Goal: Task Accomplishment & Management: Manage account settings

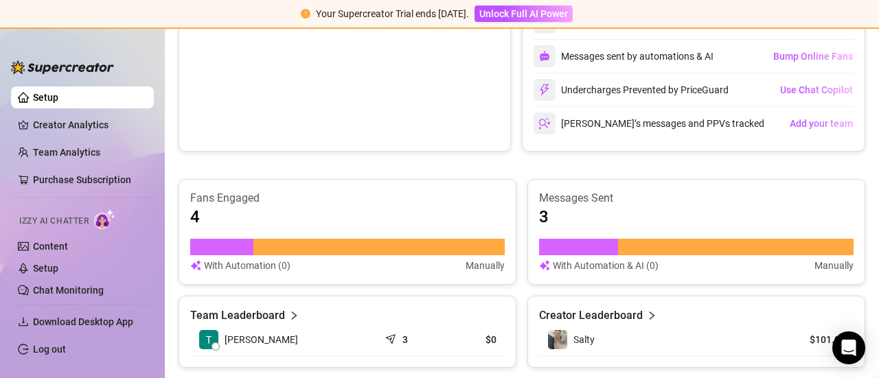
scroll to position [403, 0]
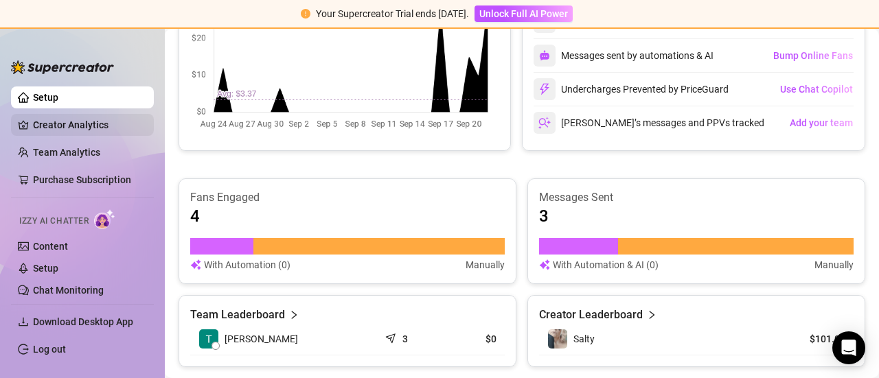
click at [33, 92] on link "Setup" at bounding box center [45, 97] width 25 height 11
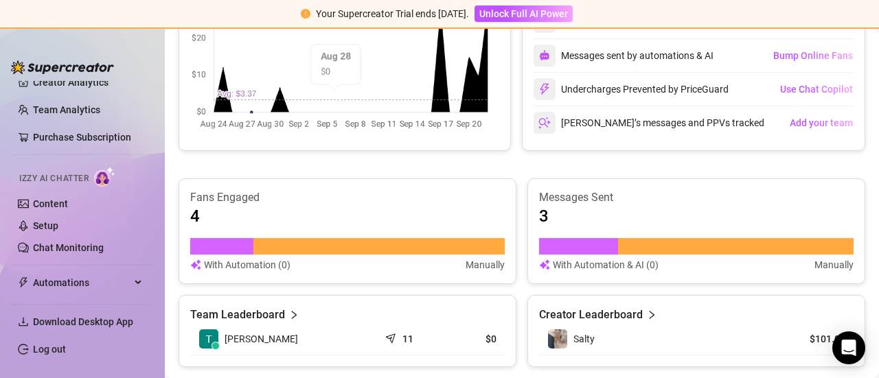
scroll to position [0, 0]
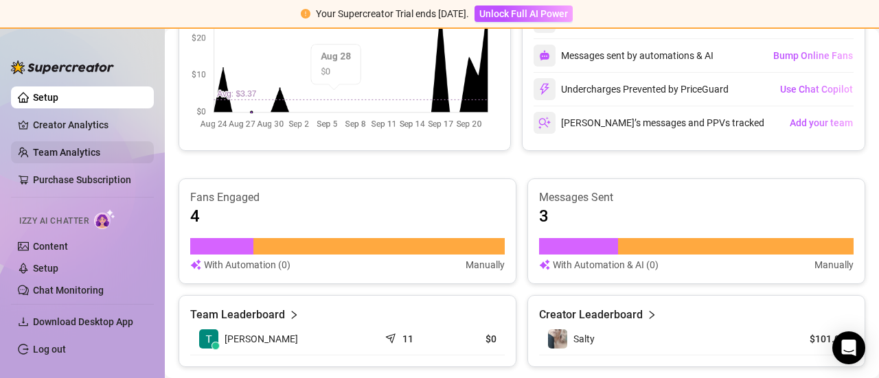
click at [87, 152] on link "Team Analytics" at bounding box center [66, 152] width 67 height 11
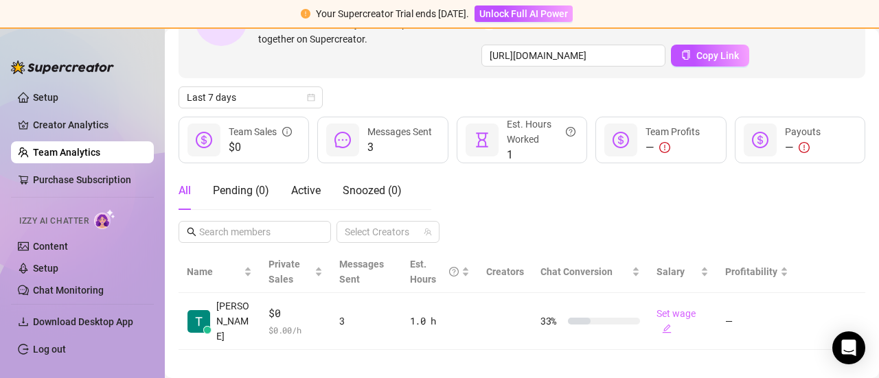
scroll to position [128, 0]
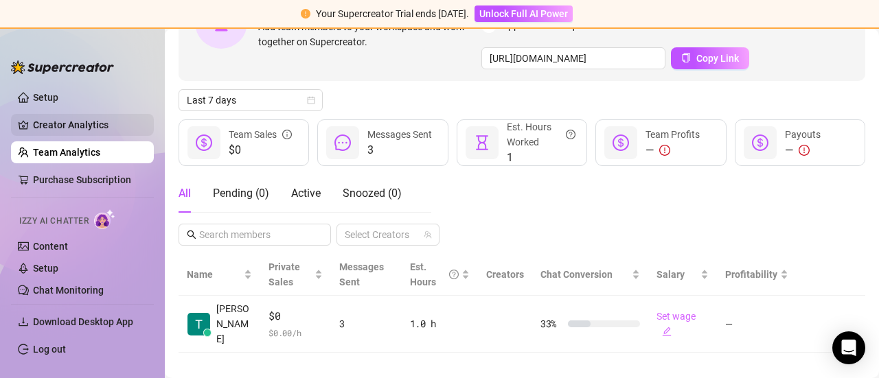
click at [54, 127] on link "Creator Analytics" at bounding box center [88, 125] width 110 height 22
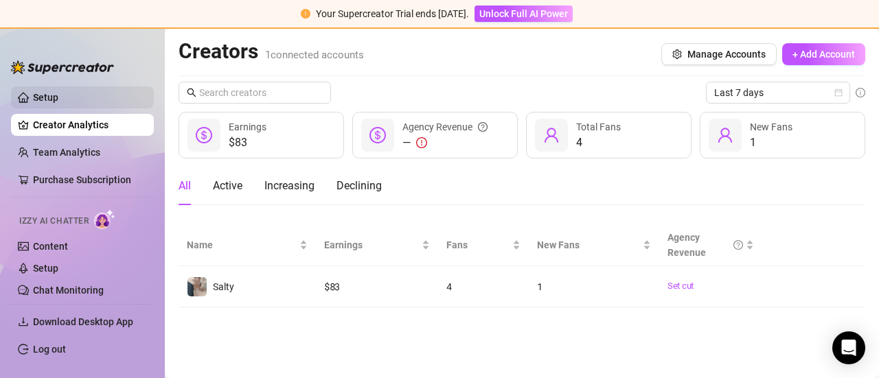
click at [58, 98] on link "Setup" at bounding box center [45, 97] width 25 height 11
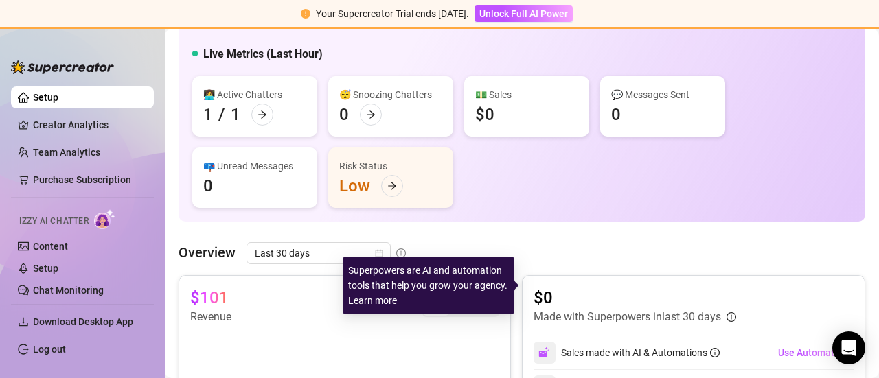
scroll to position [69, 0]
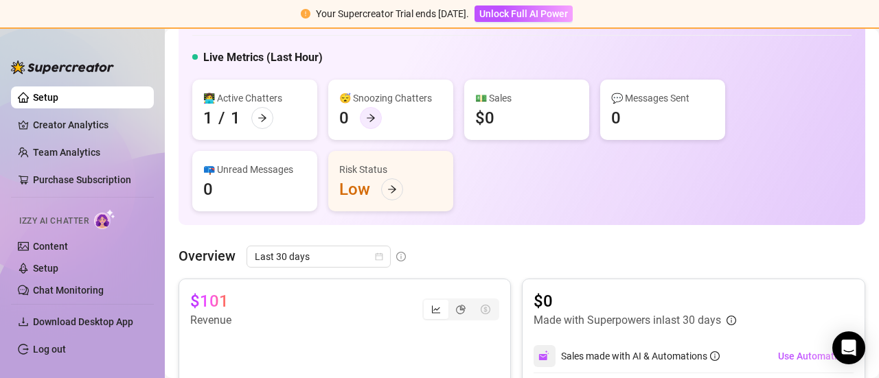
click at [372, 117] on icon "arrow-right" at bounding box center [371, 119] width 8 height 8
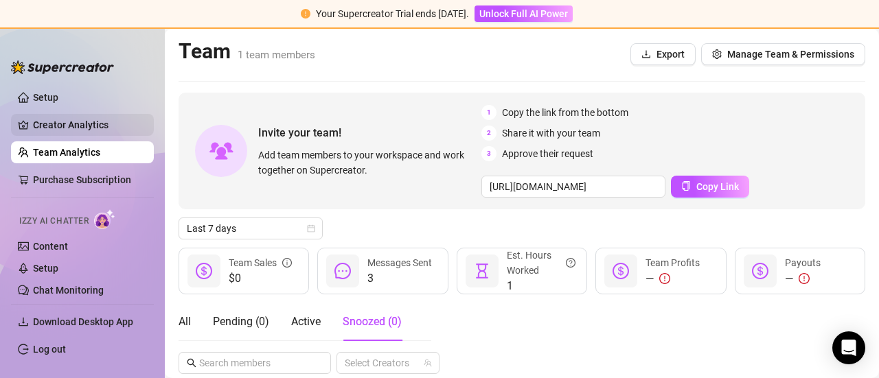
click at [67, 127] on link "Creator Analytics" at bounding box center [88, 125] width 110 height 22
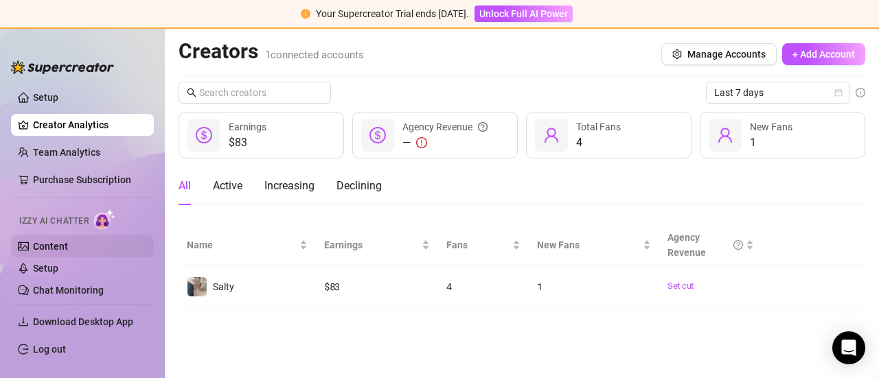
click at [54, 244] on link "Content" at bounding box center [50, 246] width 35 height 11
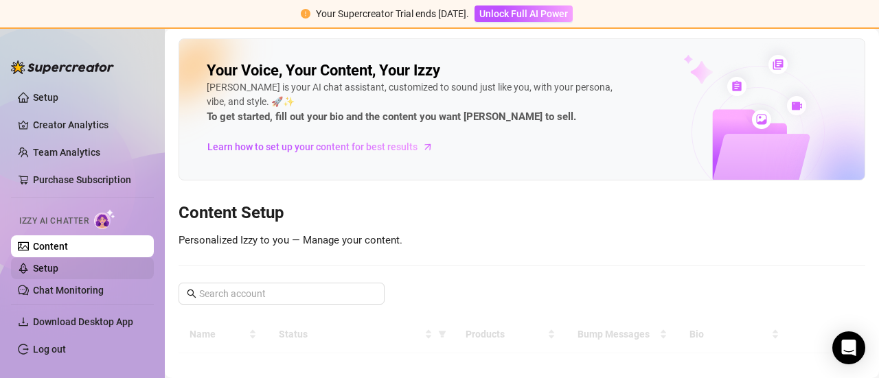
click at [58, 267] on link "Setup" at bounding box center [45, 268] width 25 height 11
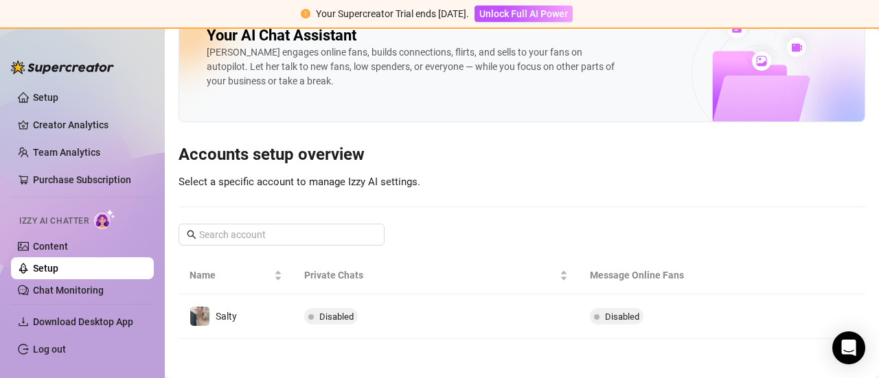
scroll to position [36, 0]
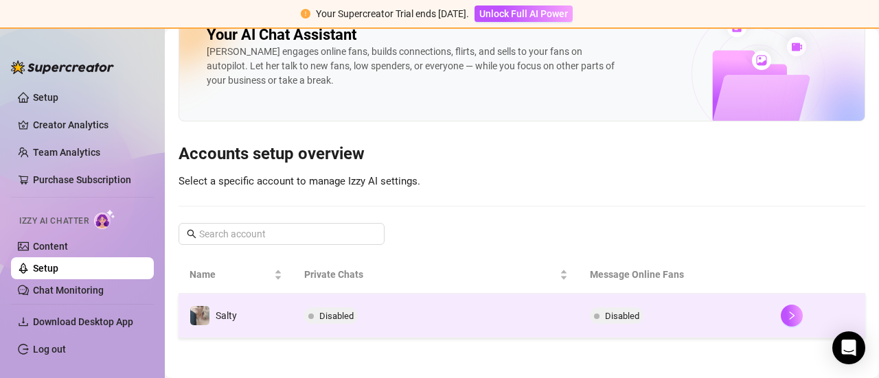
click at [249, 314] on td "Salty" at bounding box center [236, 316] width 115 height 45
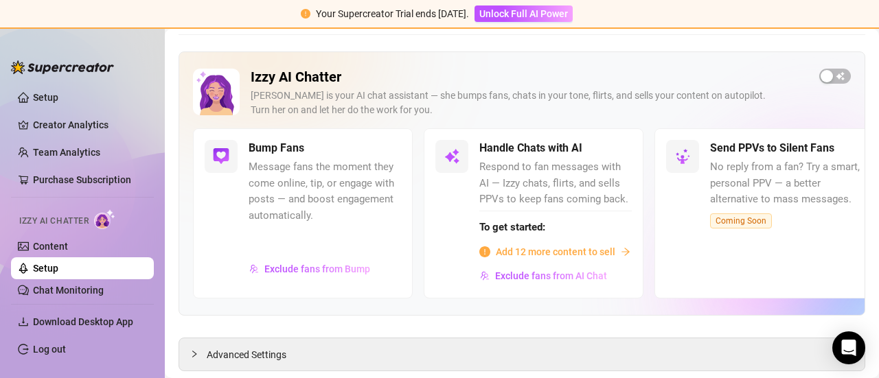
scroll to position [85, 0]
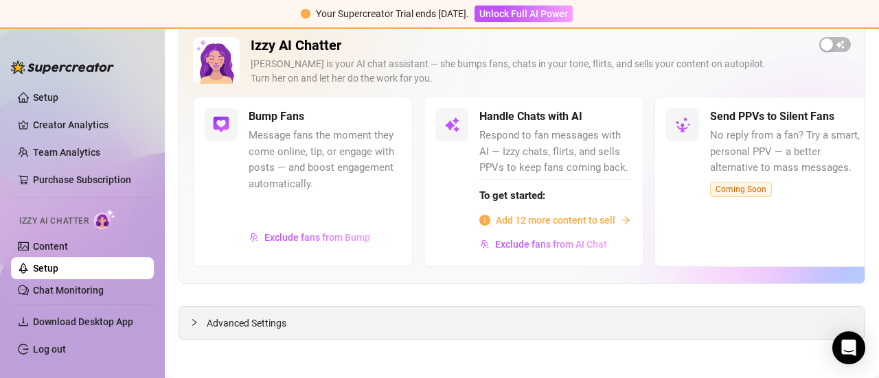
click at [246, 321] on span "Advanced Settings" at bounding box center [247, 323] width 80 height 15
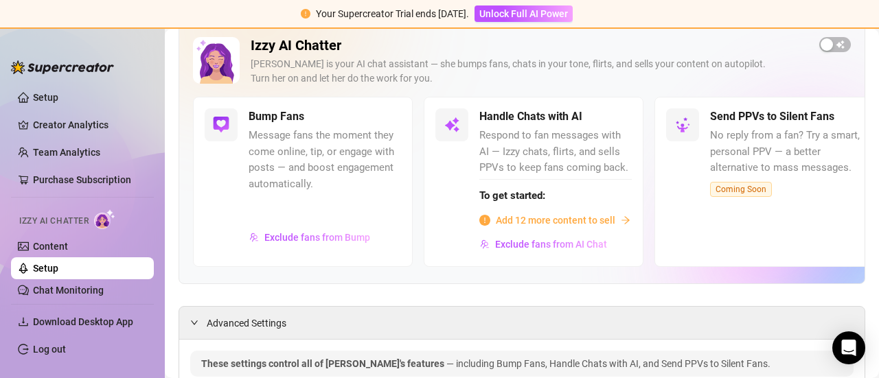
click at [525, 219] on span "Add 12 more content to sell" at bounding box center [555, 220] width 119 height 15
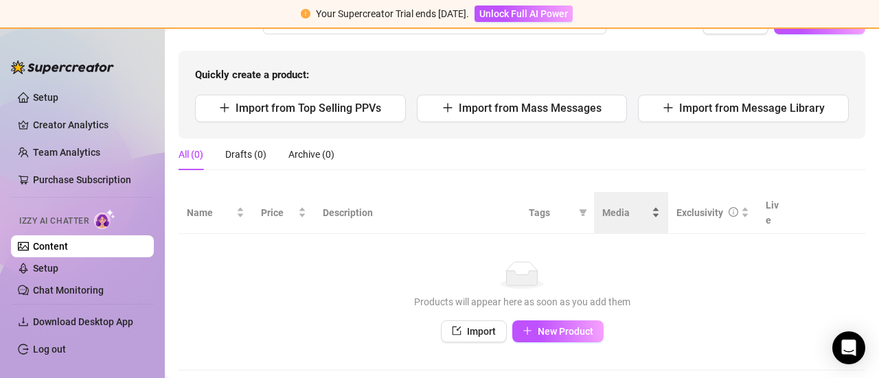
scroll to position [137, 0]
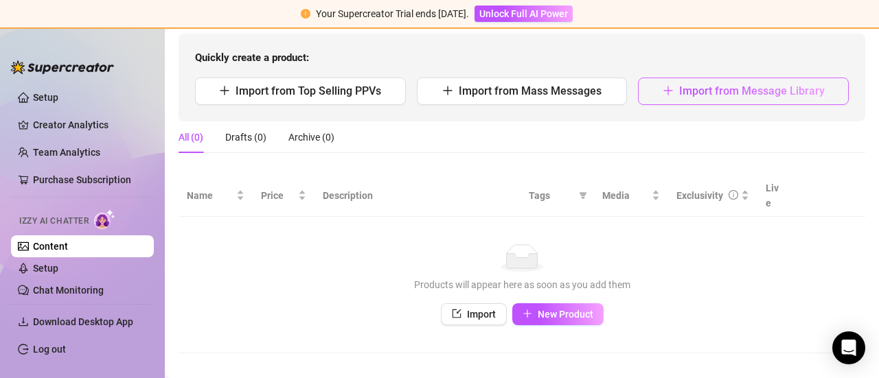
click at [689, 88] on span "Import from Message Library" at bounding box center [752, 90] width 146 height 13
type textarea "Type your message here..."
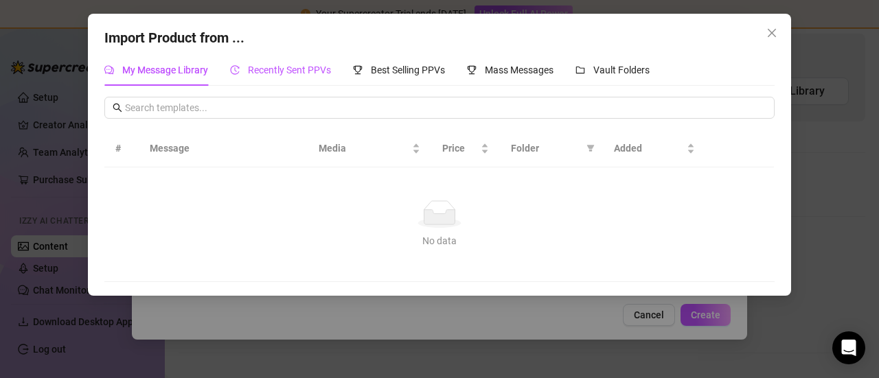
click at [288, 67] on span "Recently Sent PPVs" at bounding box center [289, 70] width 83 height 11
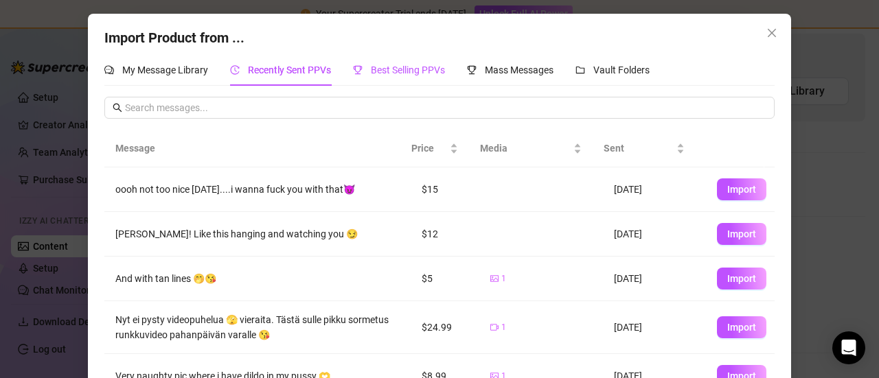
click at [420, 65] on span "Best Selling PPVs" at bounding box center [408, 70] width 74 height 11
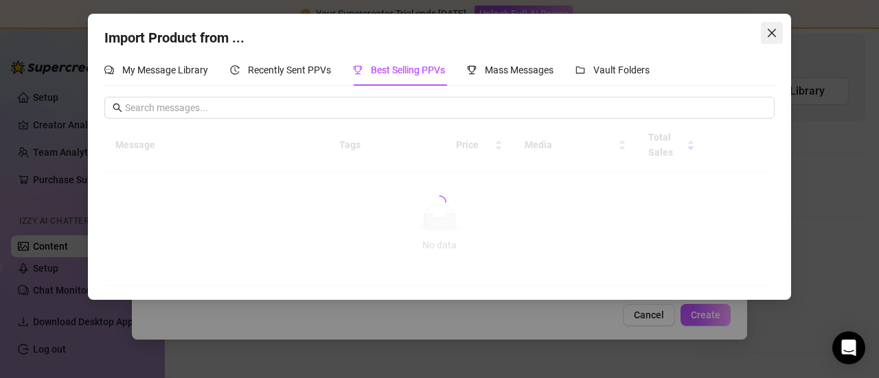
click at [769, 36] on icon "close" at bounding box center [771, 32] width 11 height 11
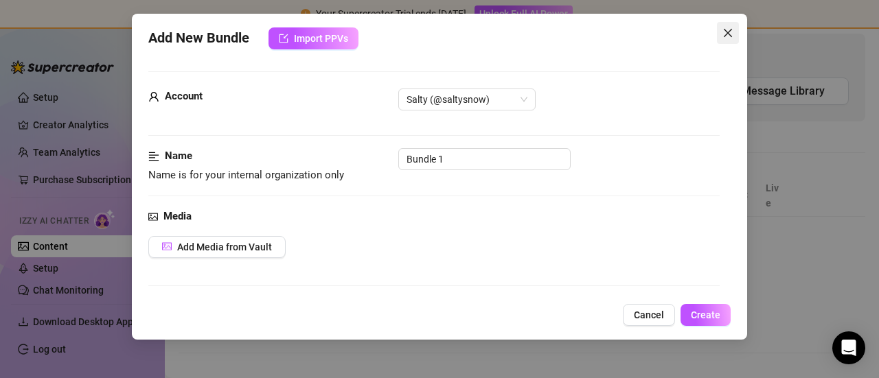
click at [731, 34] on icon "close" at bounding box center [727, 32] width 11 height 11
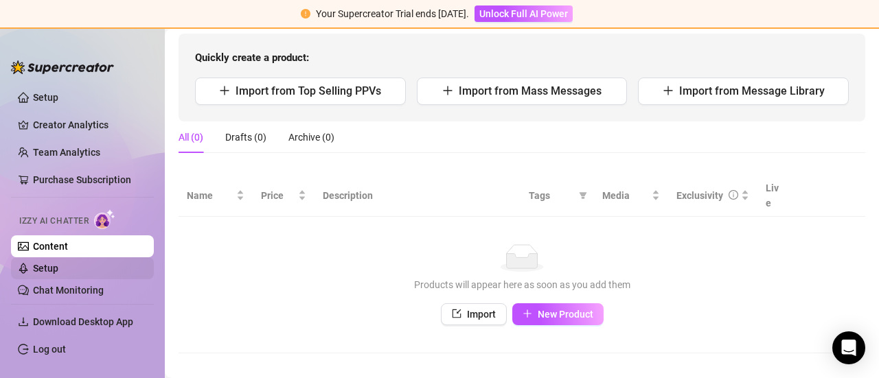
click at [58, 269] on link "Setup" at bounding box center [45, 268] width 25 height 11
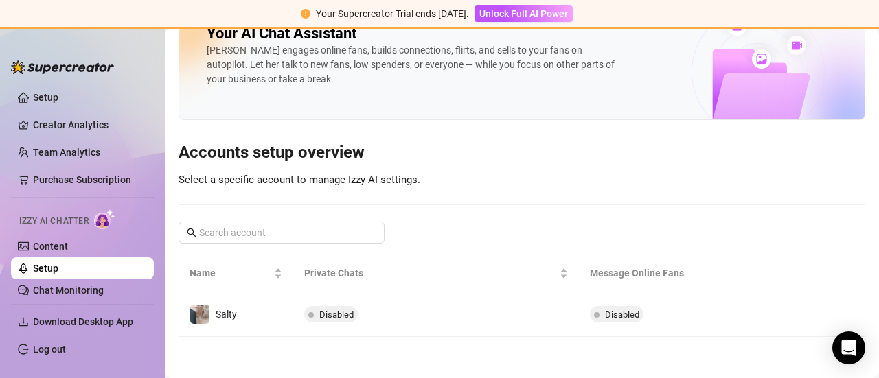
scroll to position [36, 0]
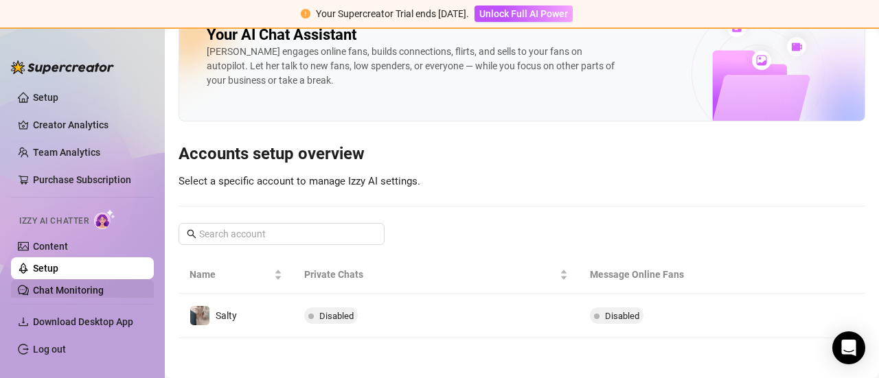
click at [78, 289] on link "Chat Monitoring" at bounding box center [68, 290] width 71 height 11
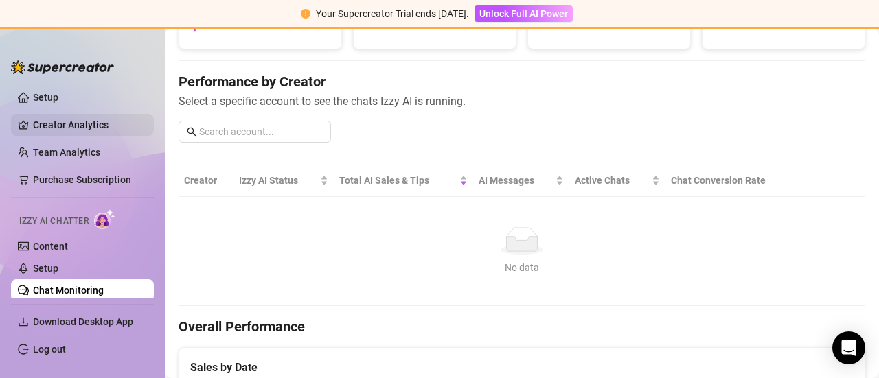
click at [73, 125] on link "Creator Analytics" at bounding box center [88, 125] width 110 height 22
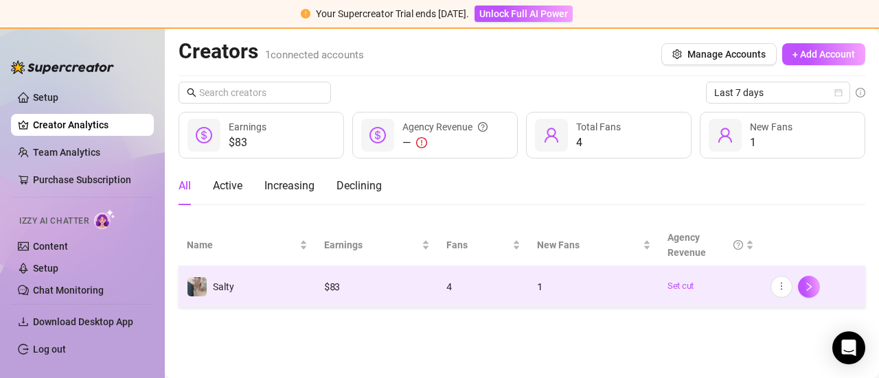
click at [294, 284] on td "Salty" at bounding box center [247, 286] width 137 height 41
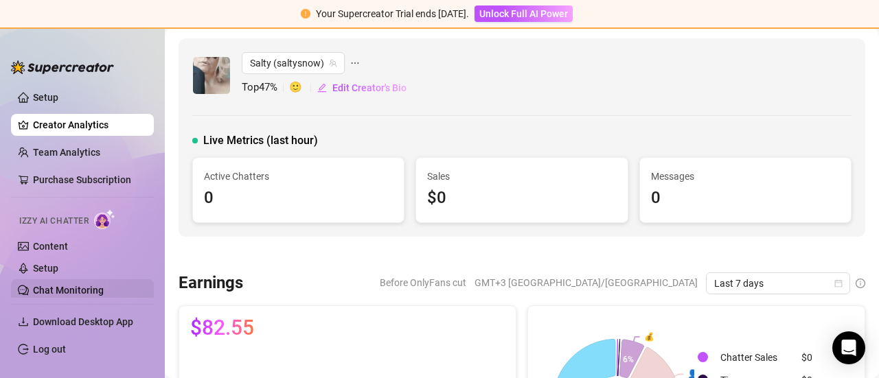
click at [80, 289] on link "Chat Monitoring" at bounding box center [68, 290] width 71 height 11
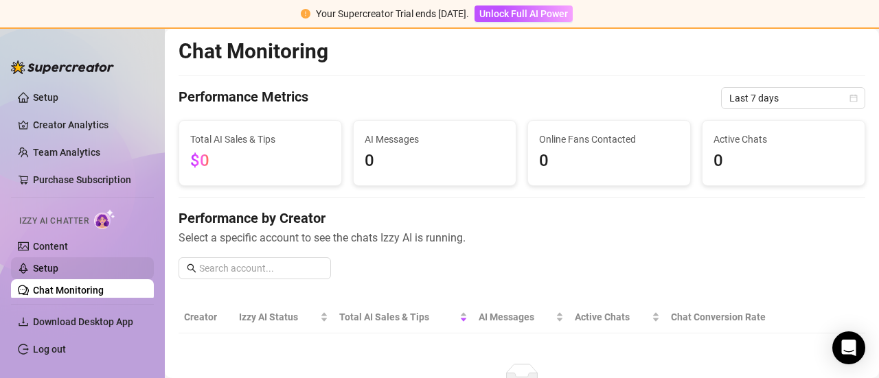
click at [58, 266] on link "Setup" at bounding box center [45, 268] width 25 height 11
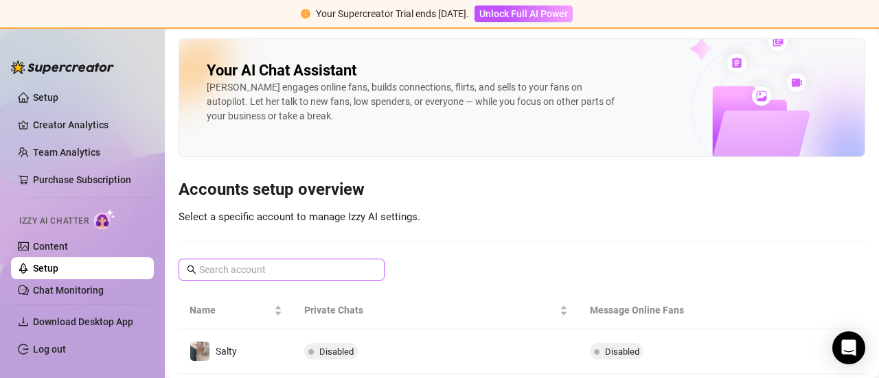
scroll to position [36, 0]
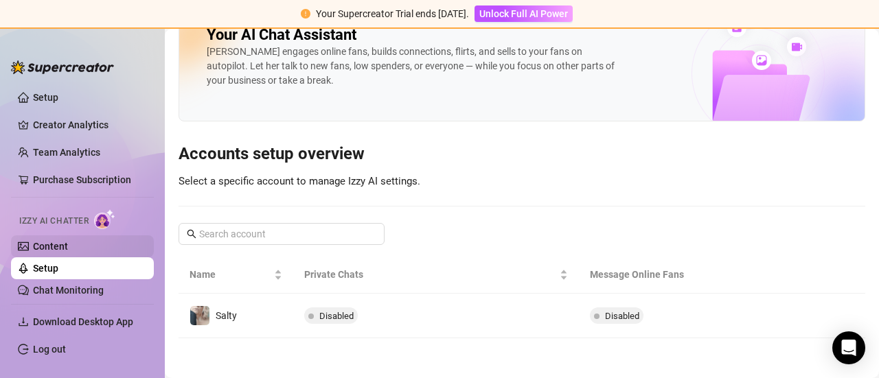
click at [58, 243] on link "Content" at bounding box center [50, 246] width 35 height 11
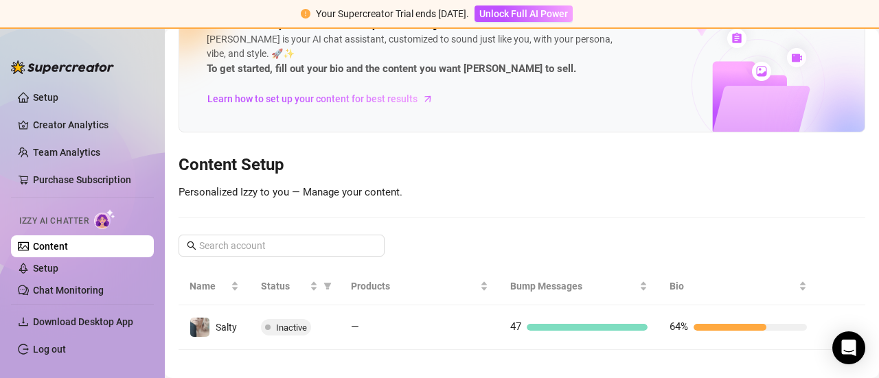
scroll to position [59, 0]
